Goal: Information Seeking & Learning: Learn about a topic

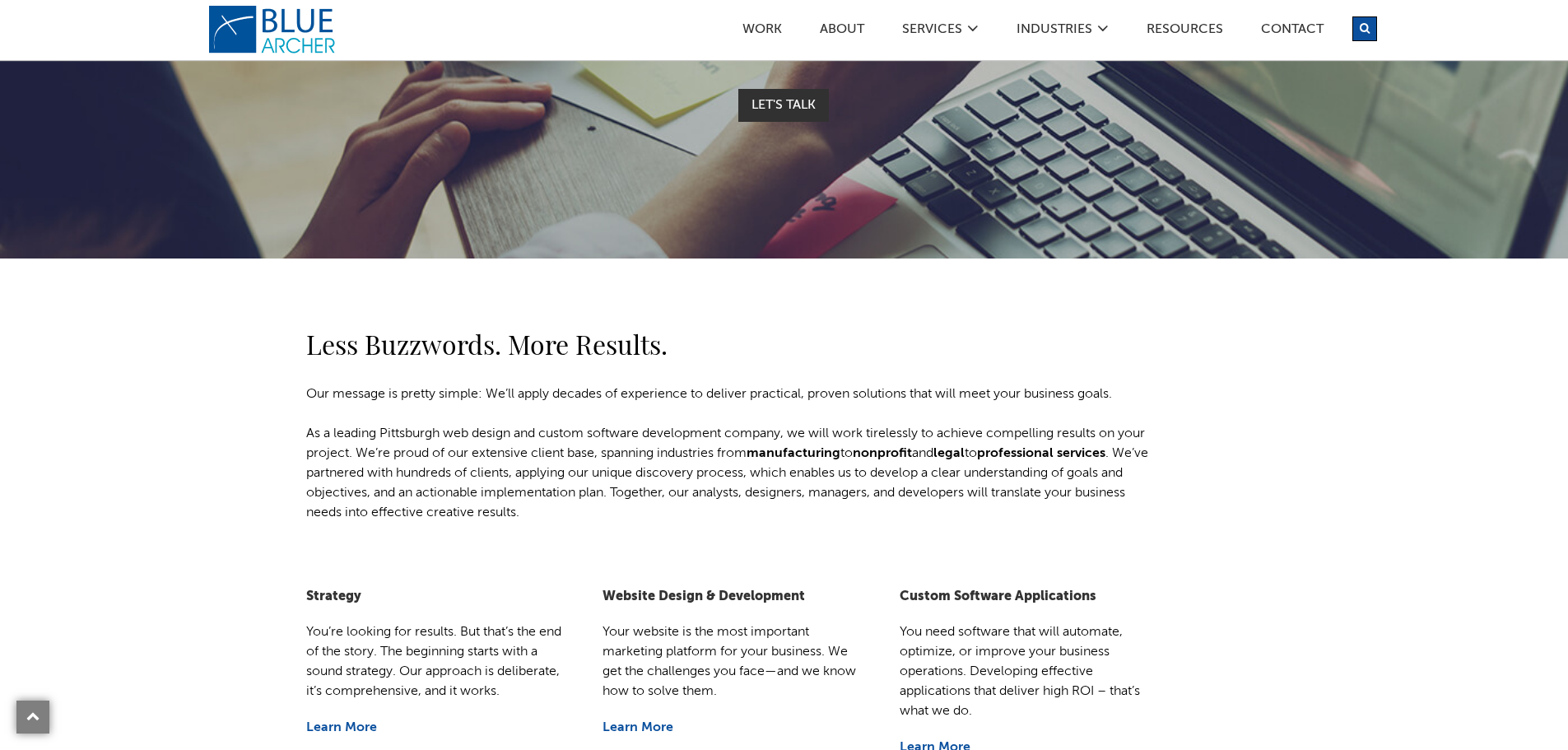
scroll to position [329, 0]
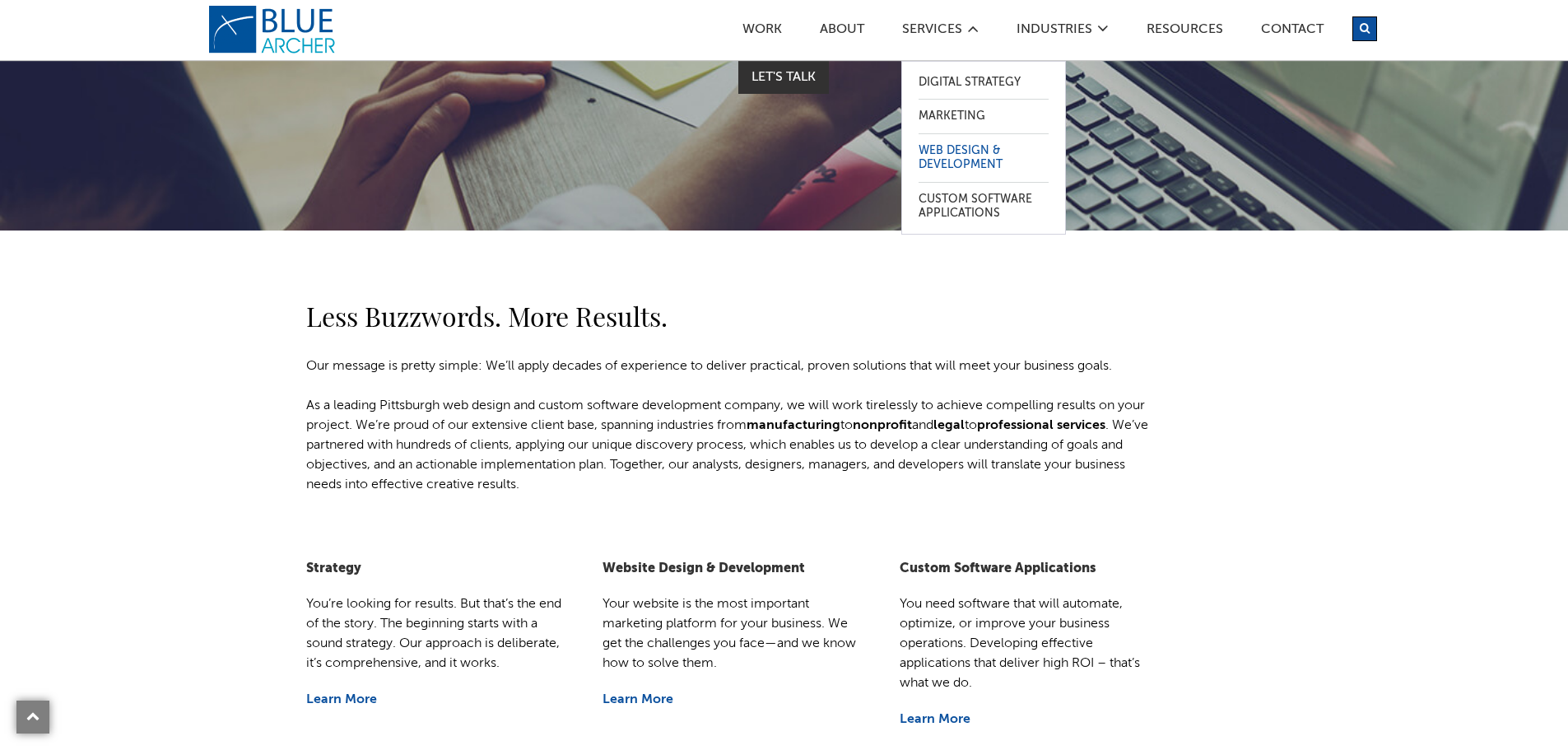
click at [954, 148] on link "Web Design & Development" at bounding box center [983, 158] width 130 height 47
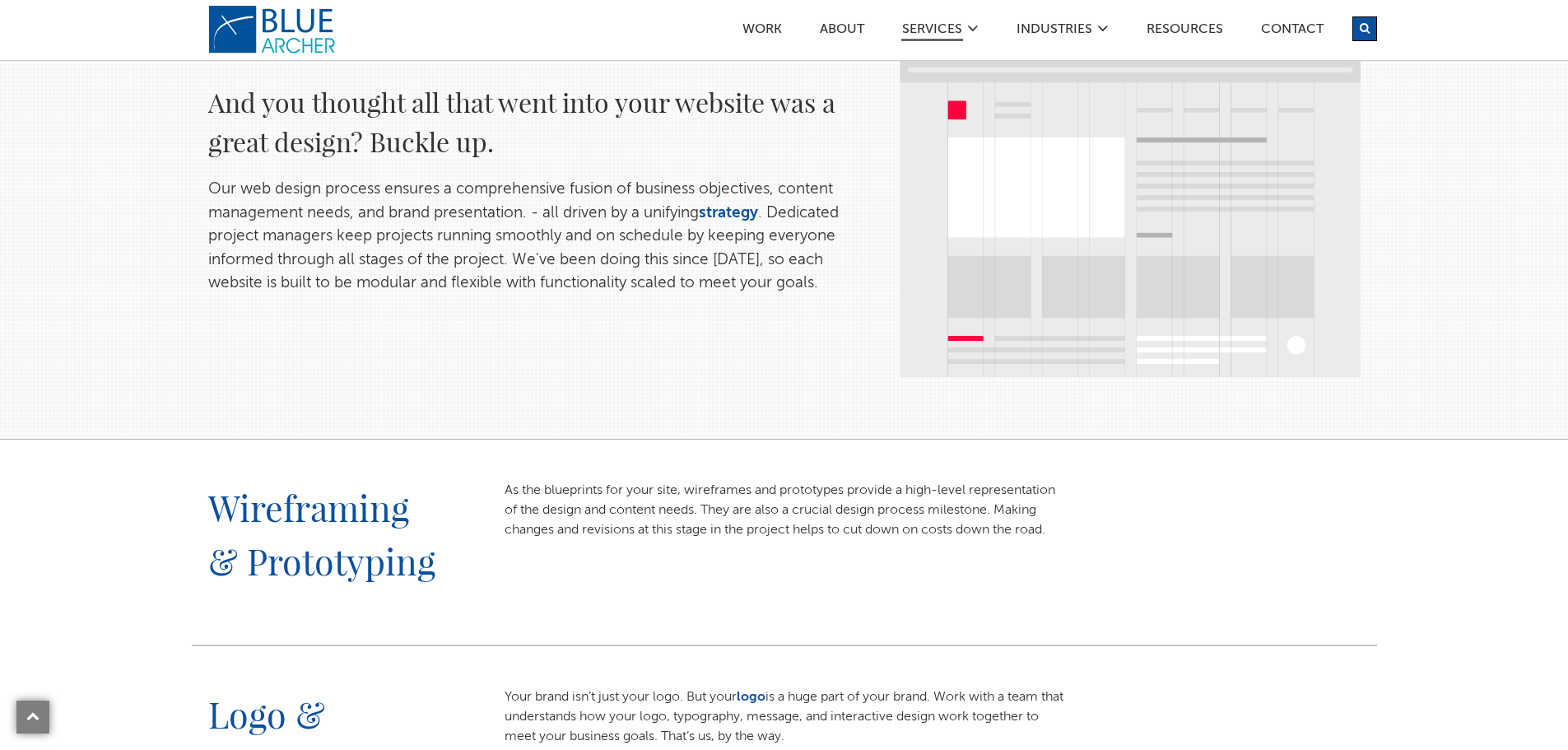
scroll to position [247, 0]
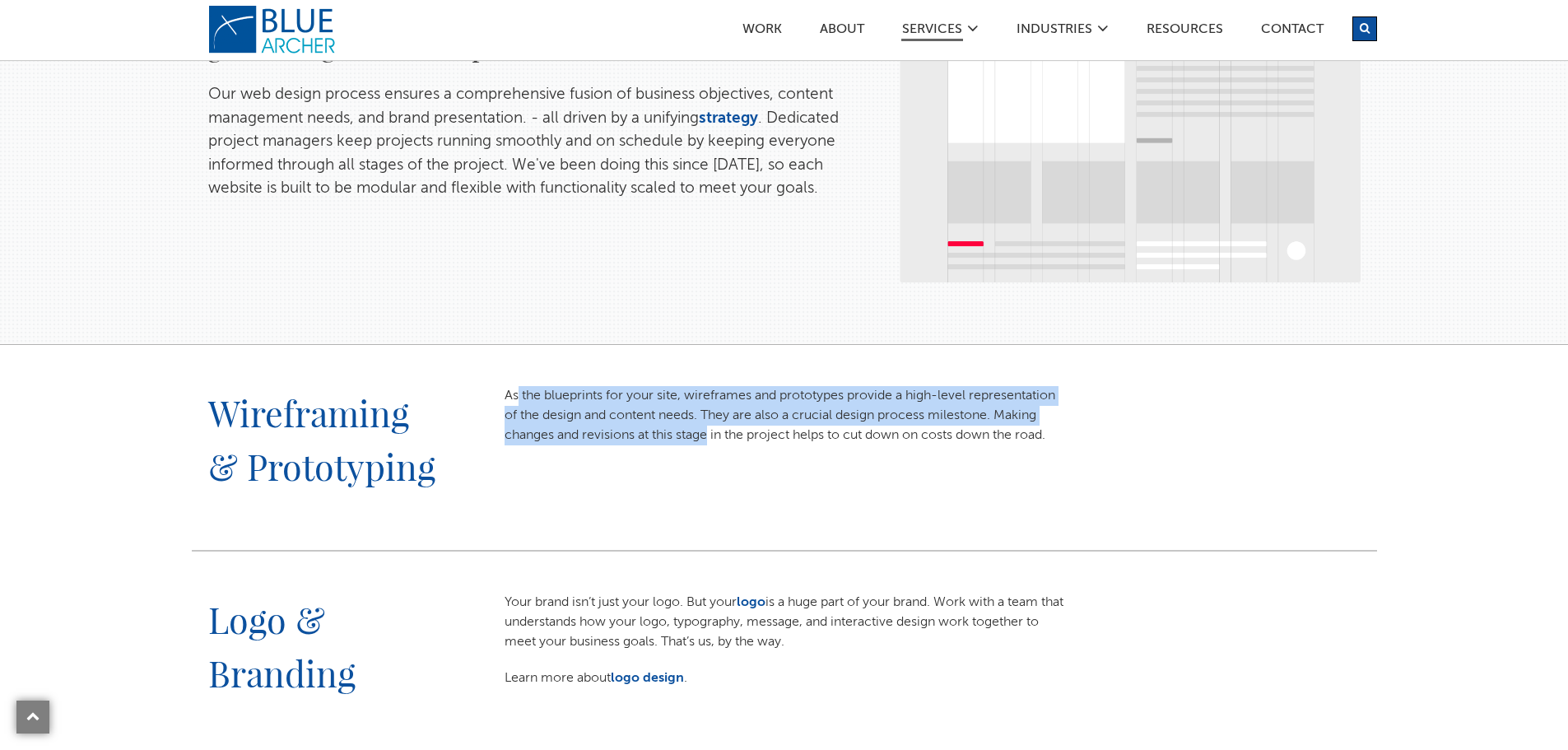
drag, startPoint x: 517, startPoint y: 394, endPoint x: 709, endPoint y: 438, distance: 197.0
click at [709, 438] on p "As the blueprints for your site, wireframes and prototypes provide a high-level…" at bounding box center [784, 416] width 560 height 59
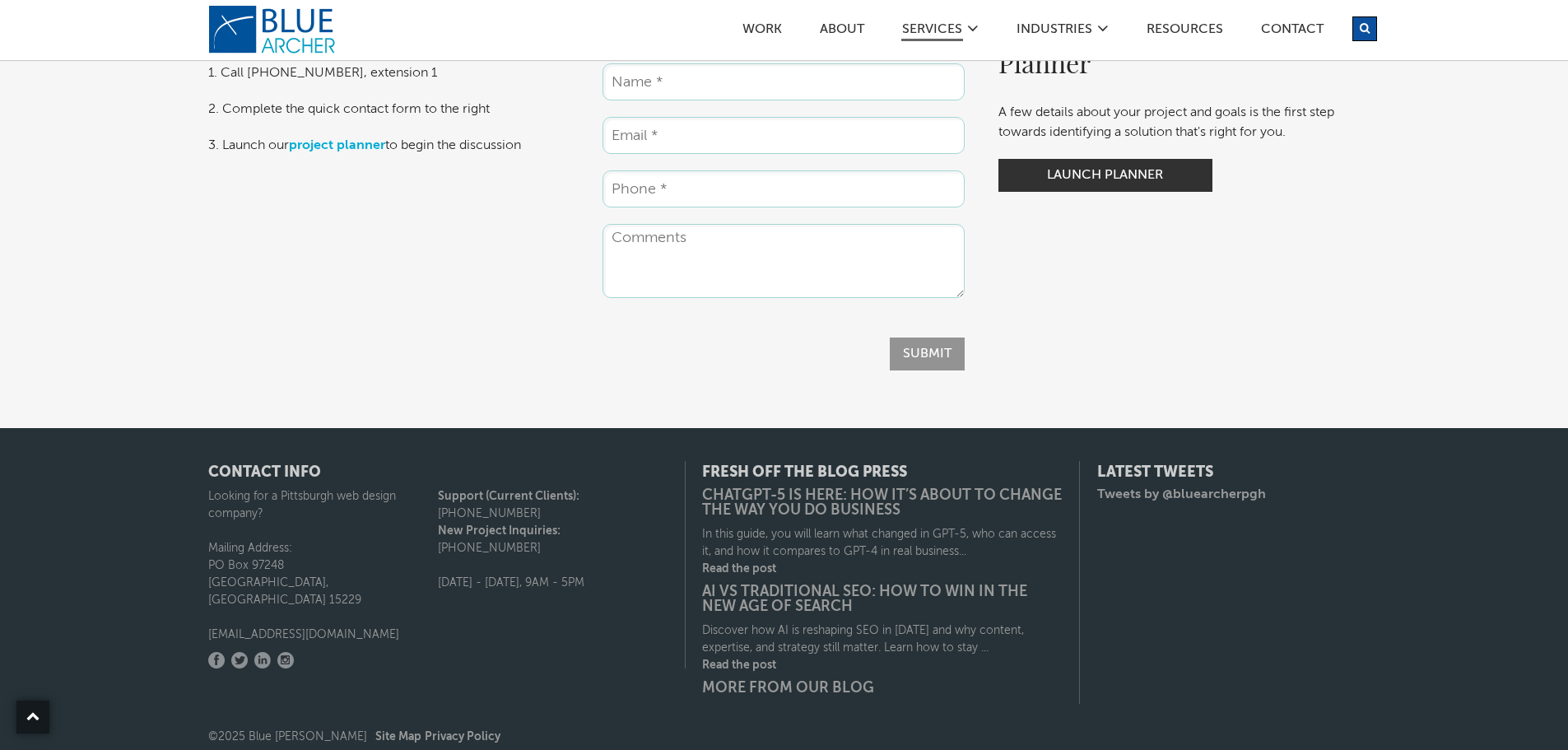
scroll to position [2432, 0]
